Goal: Task Accomplishment & Management: Manage account settings

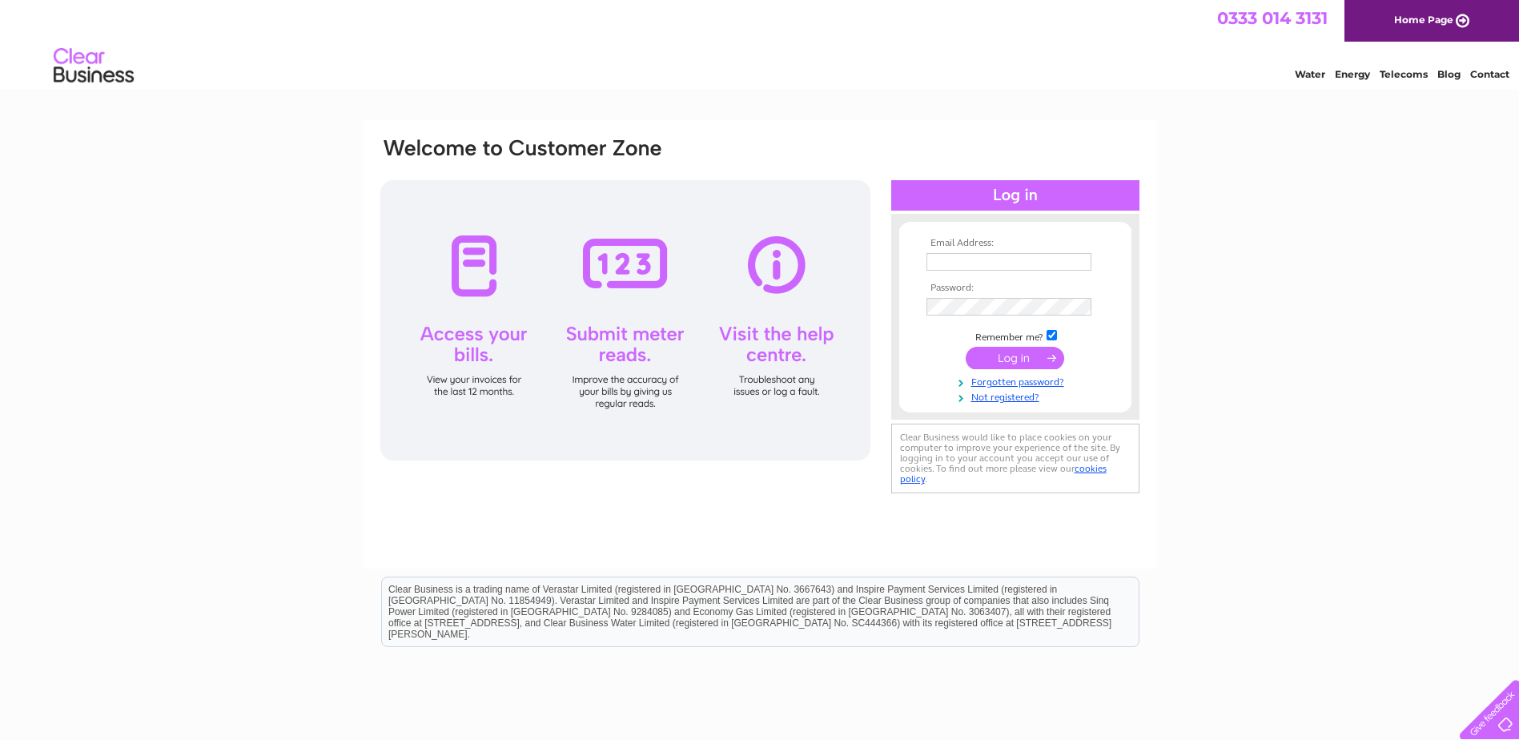
click at [955, 259] on input "text" at bounding box center [1009, 262] width 165 height 18
type input "Kate@kateleesconsulting.co.uk"
click at [966, 348] on input "submit" at bounding box center [1015, 359] width 99 height 22
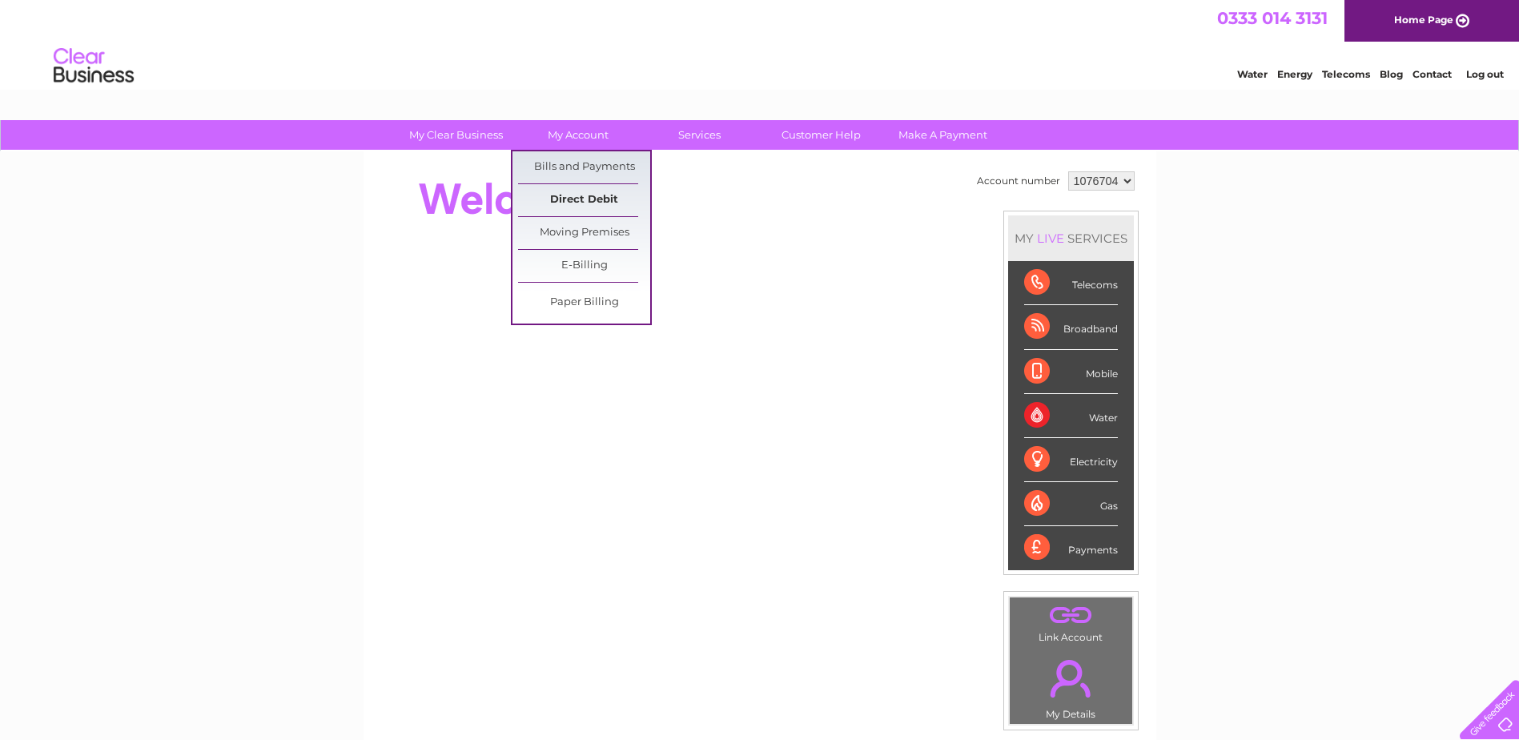
click at [567, 190] on link "Direct Debit" at bounding box center [584, 200] width 132 height 32
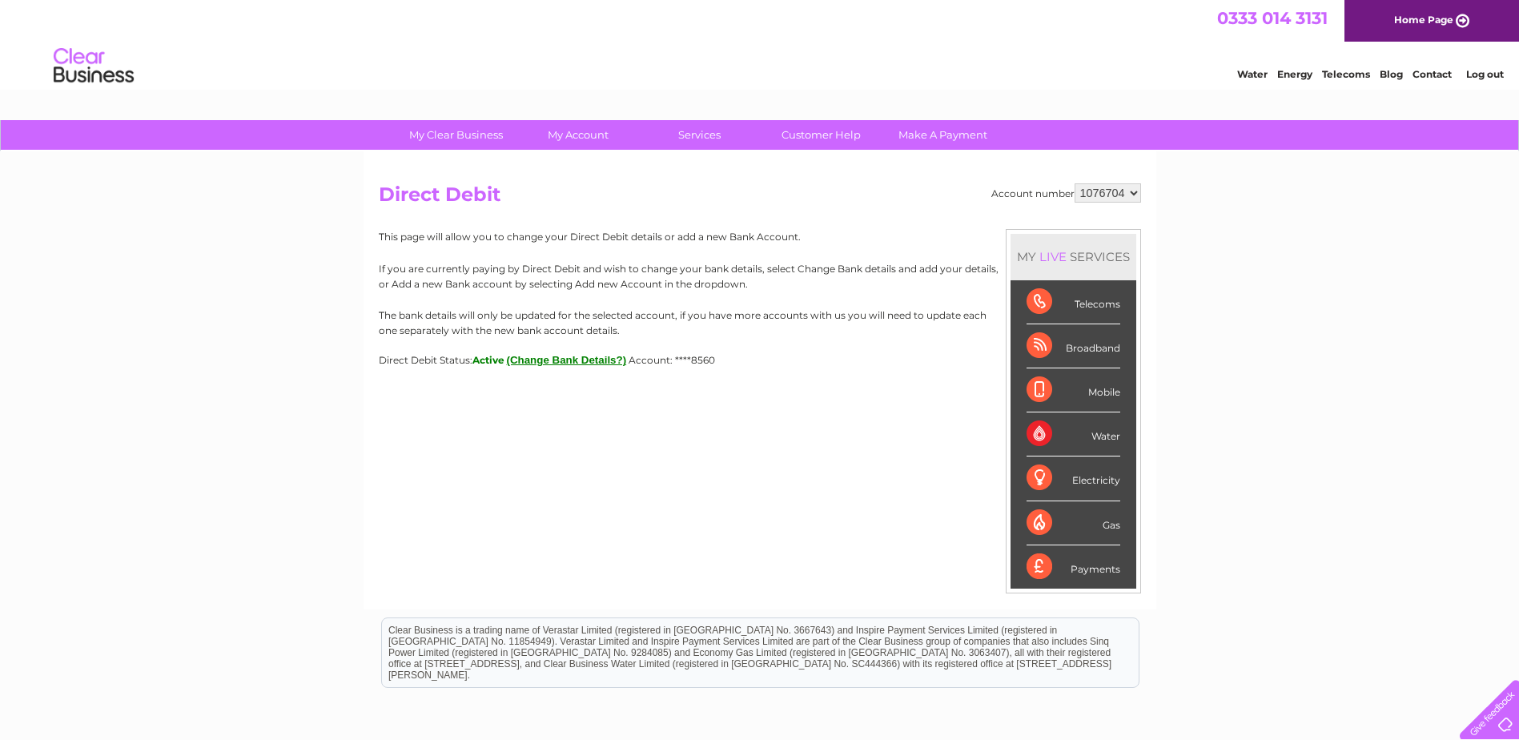
click at [587, 361] on button "(Change Bank Details?)" at bounding box center [567, 360] width 120 height 12
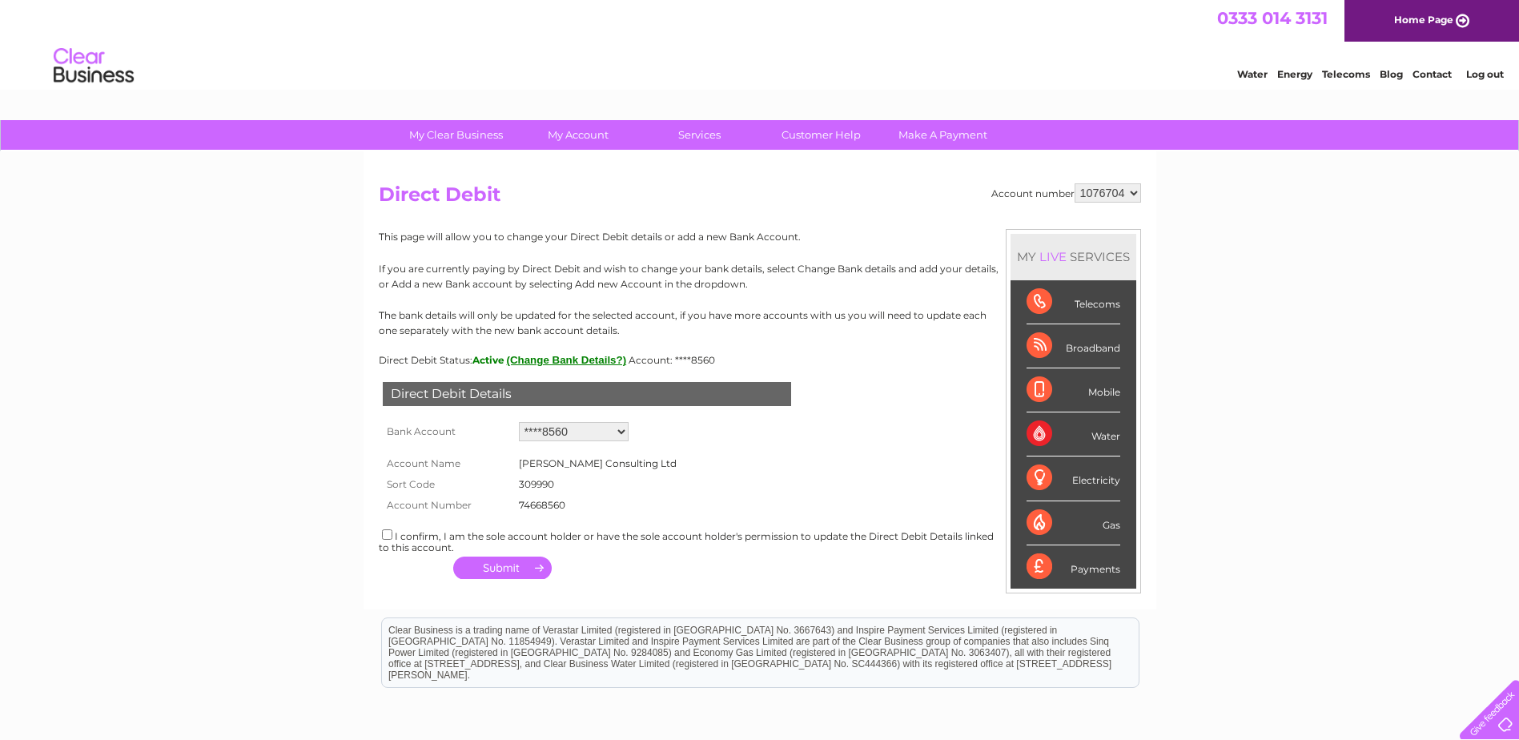
click at [865, 381] on div "Direct Debit Details Bank Account Add new account ****8560 ****8560 Loading... …" at bounding box center [760, 475] width 762 height 219
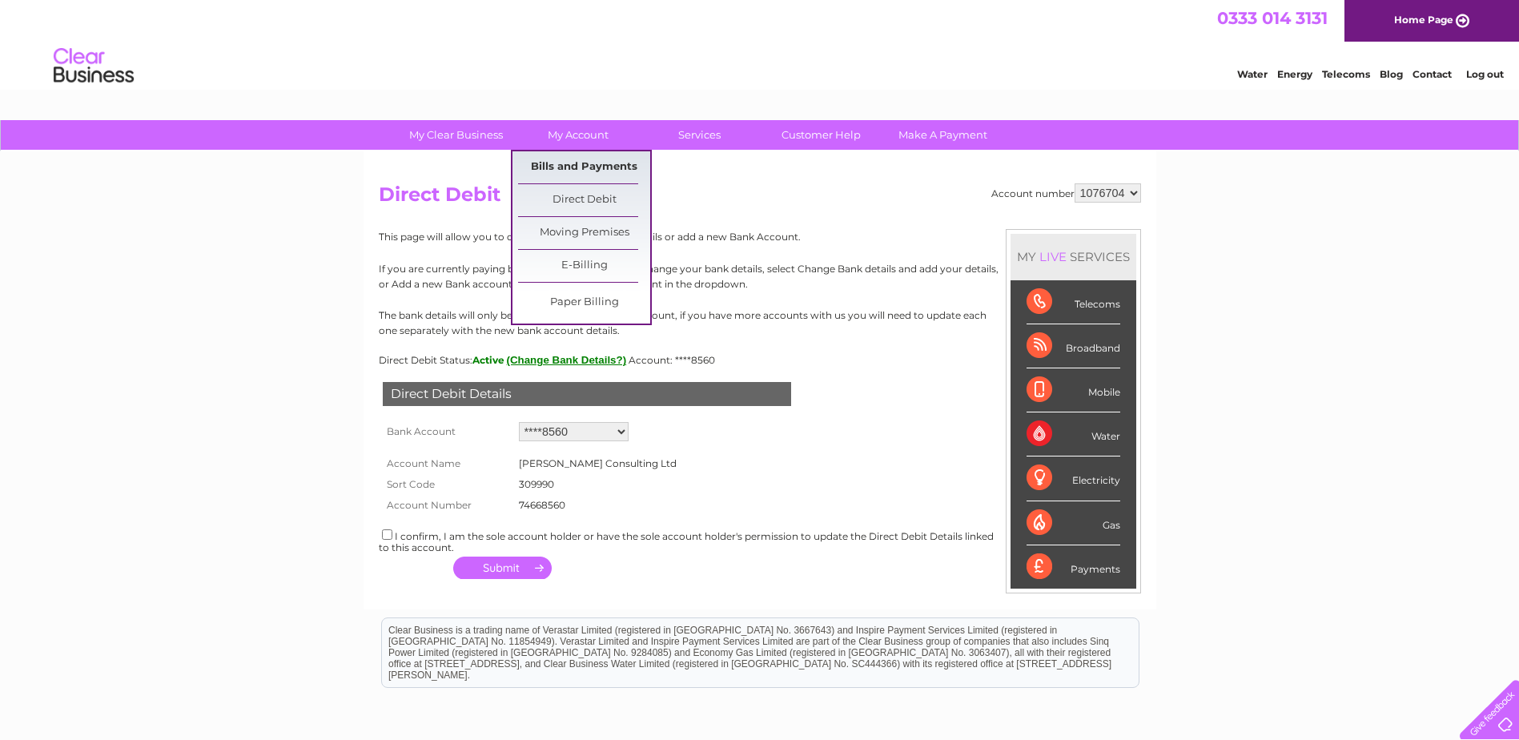
click at [578, 166] on link "Bills and Payments" at bounding box center [584, 167] width 132 height 32
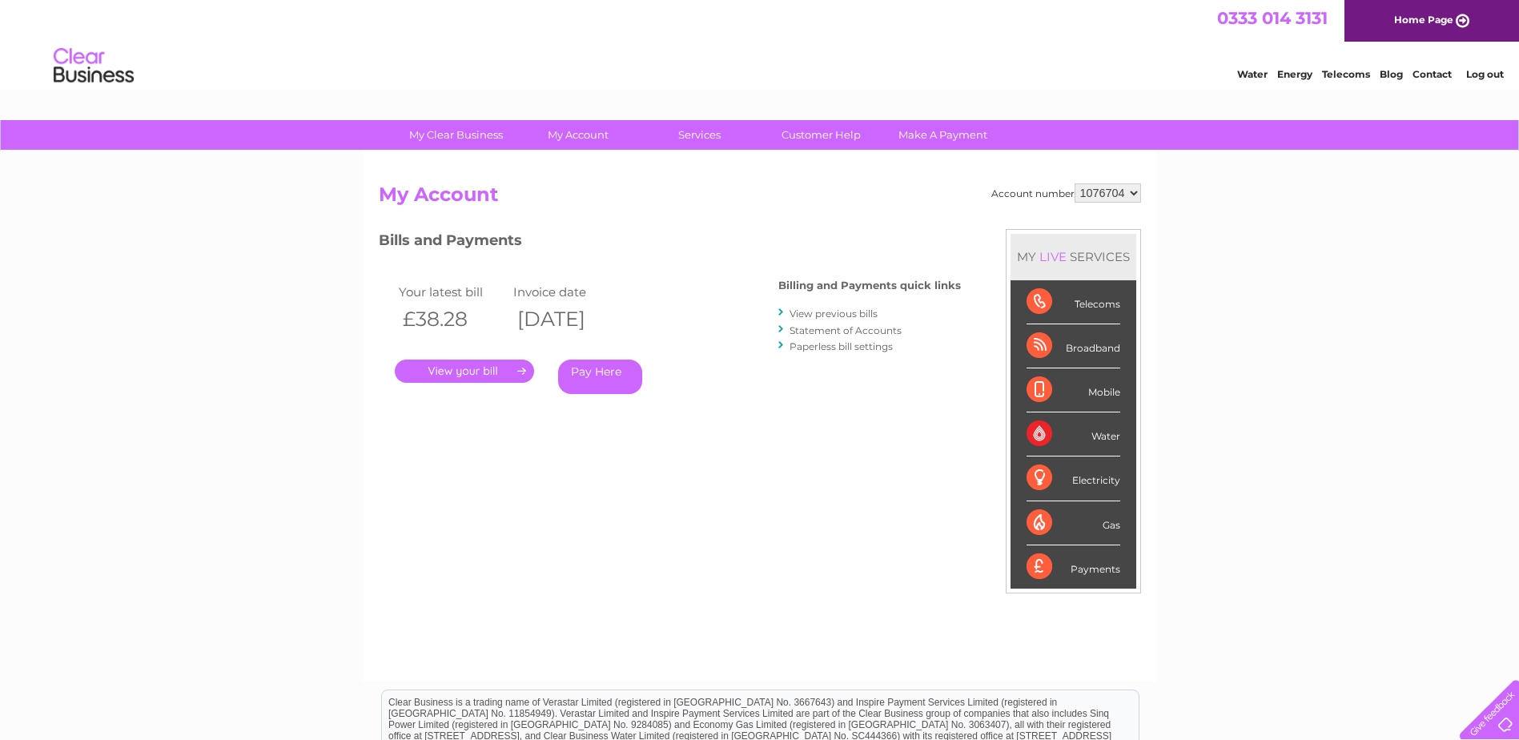
click at [466, 360] on link "." at bounding box center [464, 371] width 139 height 23
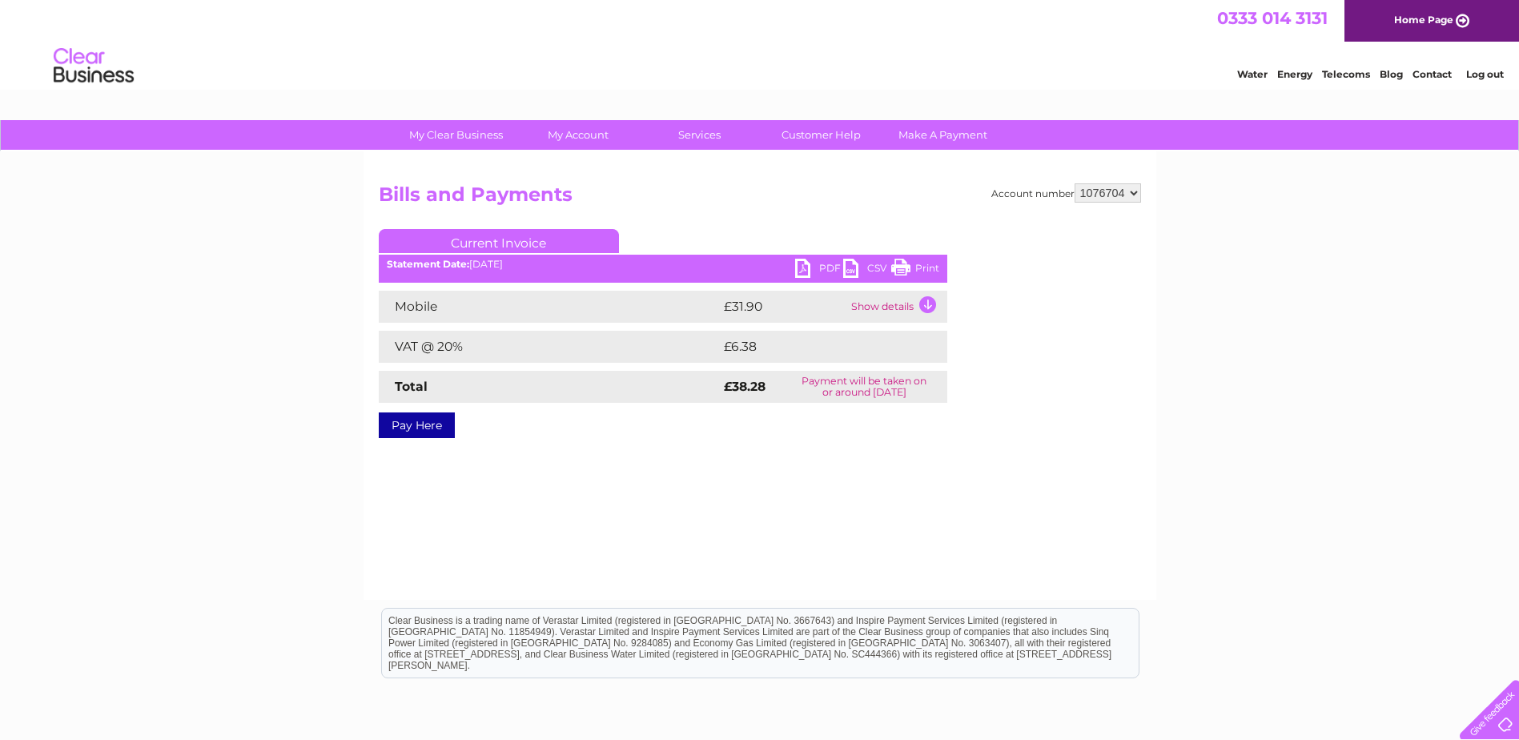
click at [911, 305] on td "Show details" at bounding box center [897, 307] width 100 height 32
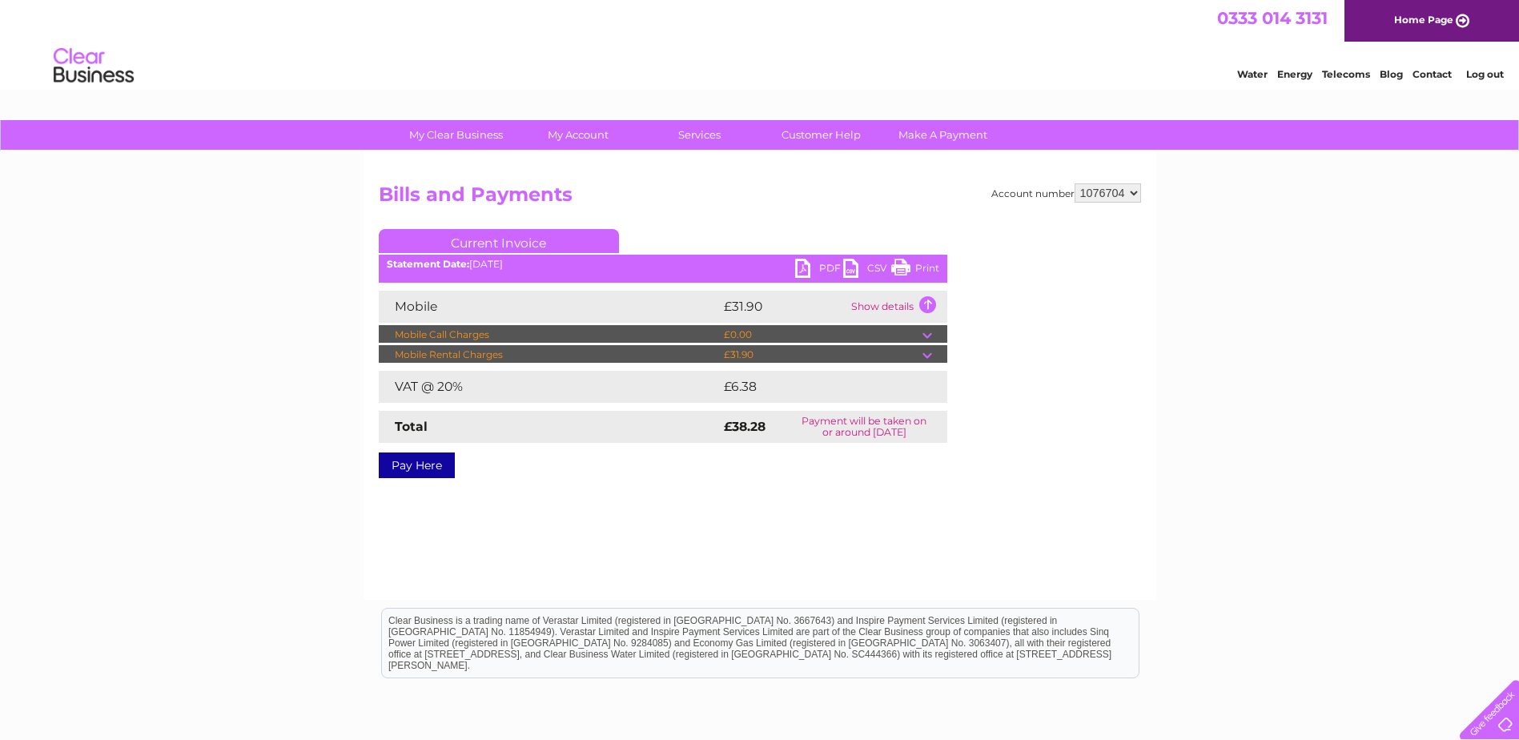
click at [804, 263] on link "PDF" at bounding box center [819, 270] width 48 height 23
